Goal: Find specific page/section: Find specific page/section

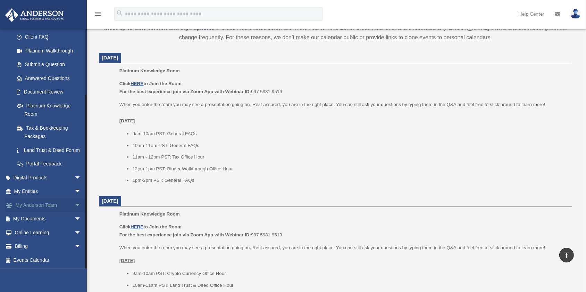
scroll to position [86, 0]
click at [60, 214] on link "My Documents arrow_drop_down" at bounding box center [48, 219] width 87 height 14
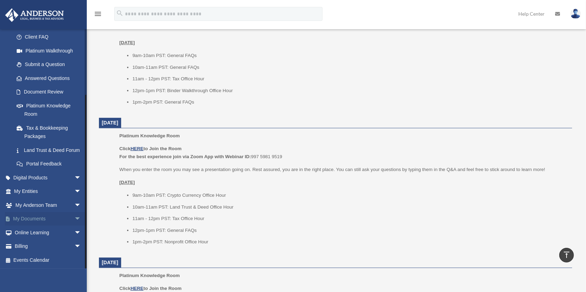
scroll to position [347, 0]
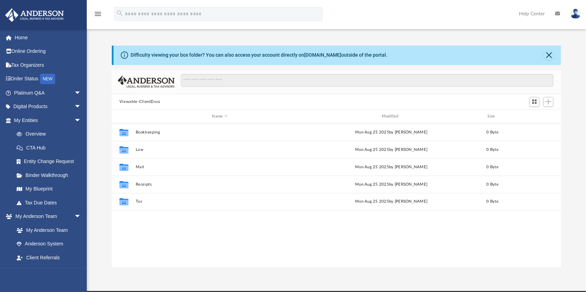
scroll to position [153, 445]
click at [40, 136] on link "Overview" at bounding box center [51, 134] width 82 height 14
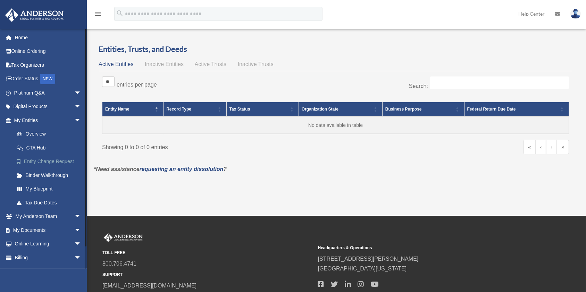
scroll to position [19, 0]
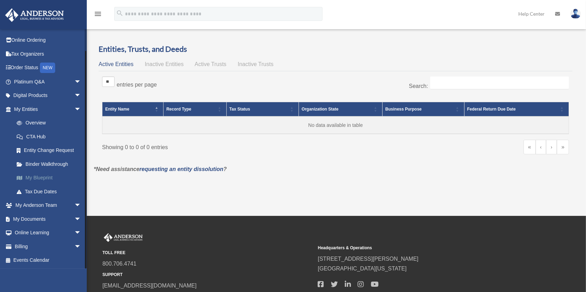
click at [49, 176] on link "My Blueprint" at bounding box center [51, 178] width 82 height 14
